Goal: Task Accomplishment & Management: Use online tool/utility

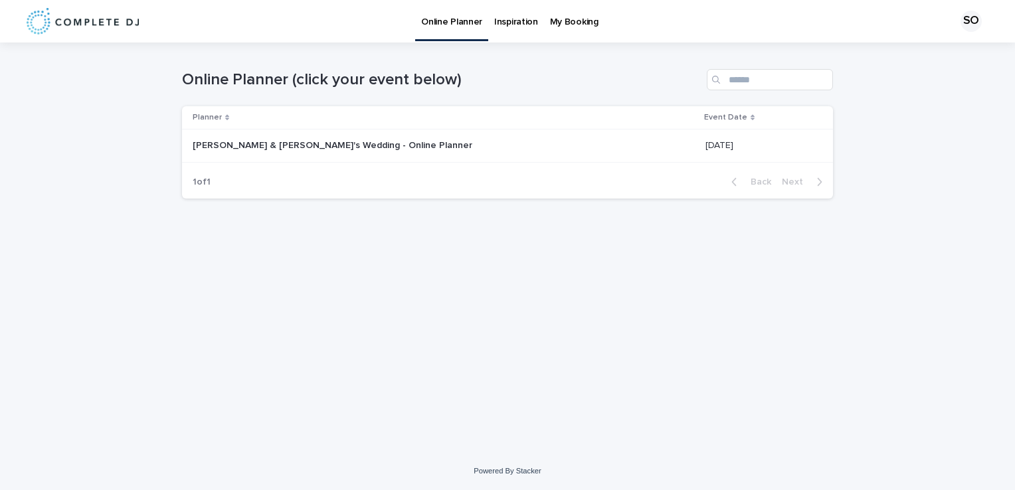
click at [355, 151] on div "[PERSON_NAME] & [PERSON_NAME]'s Wedding - Online Planner [PERSON_NAME] & [PERSO…" at bounding box center [444, 146] width 502 height 22
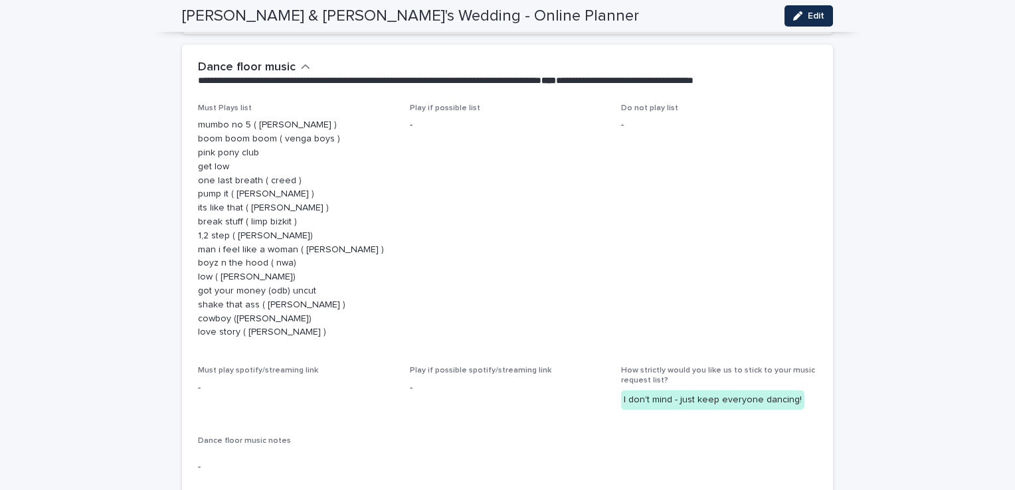
scroll to position [3666, 0]
